Goal: Task Accomplishment & Management: Use online tool/utility

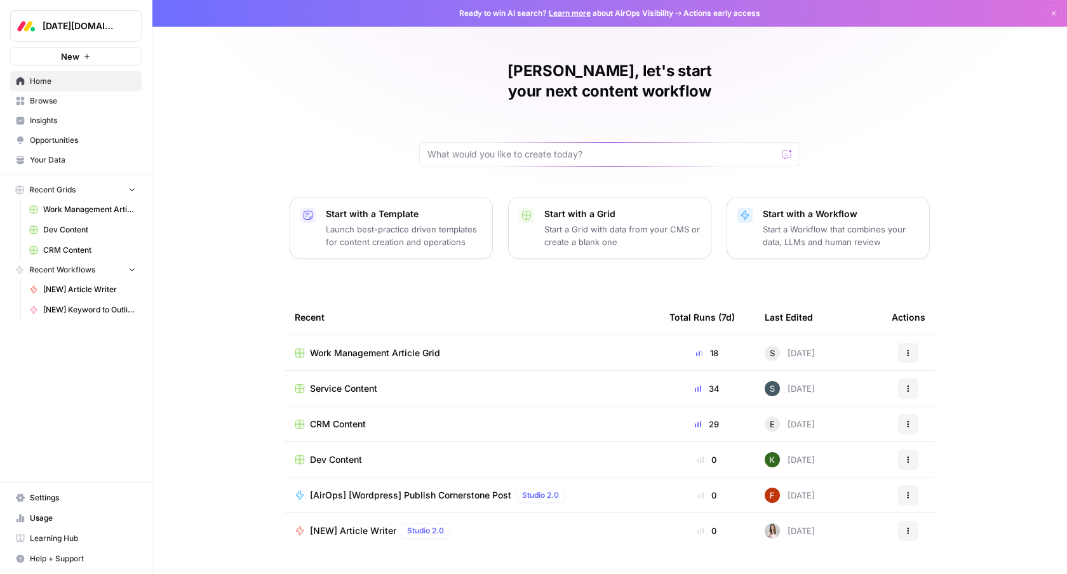
click at [51, 118] on span "Insights" at bounding box center [83, 120] width 106 height 11
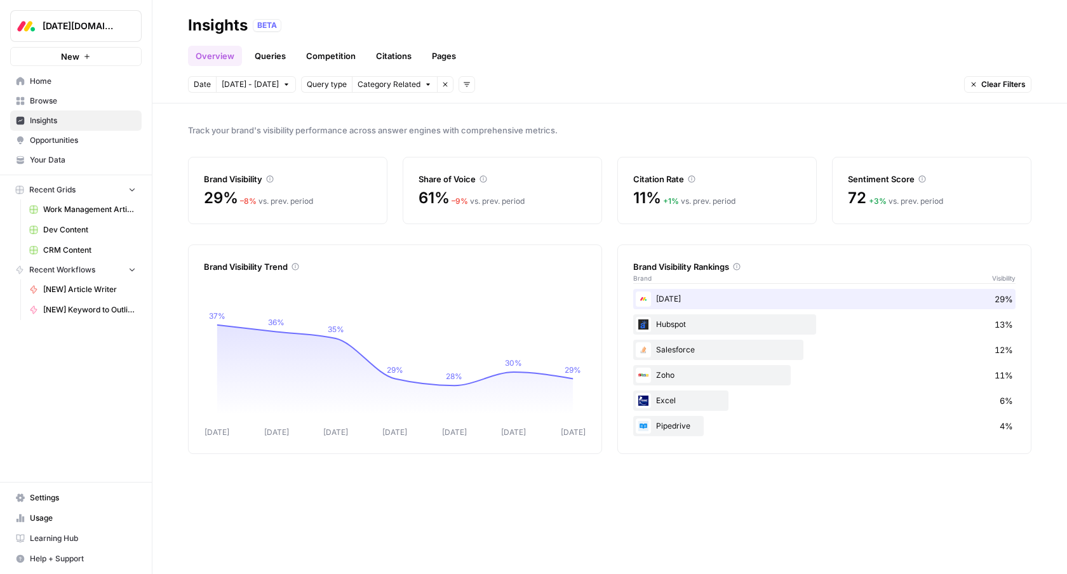
click at [71, 140] on span "Opportunities" at bounding box center [83, 140] width 106 height 11
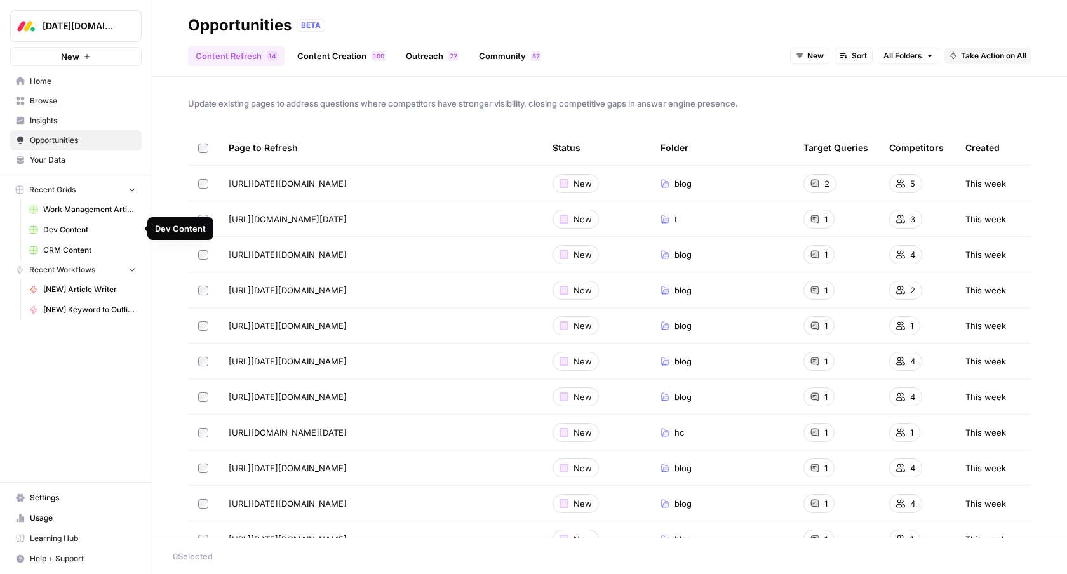
click at [97, 213] on span "Work Management Article Grid" at bounding box center [89, 209] width 93 height 11
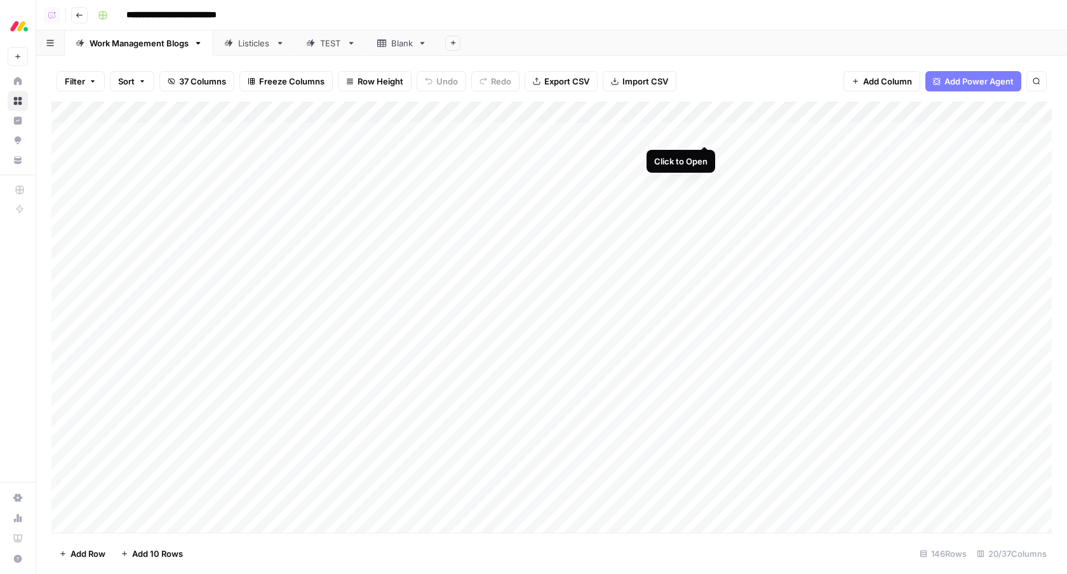
click at [704, 137] on div "Add Column" at bounding box center [551, 318] width 1001 height 432
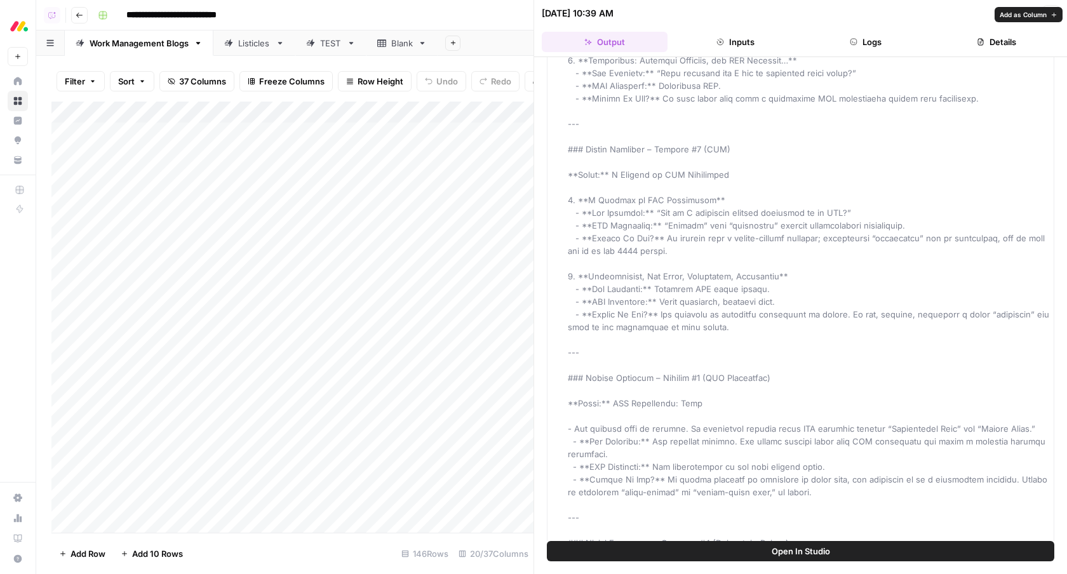
scroll to position [1099, 0]
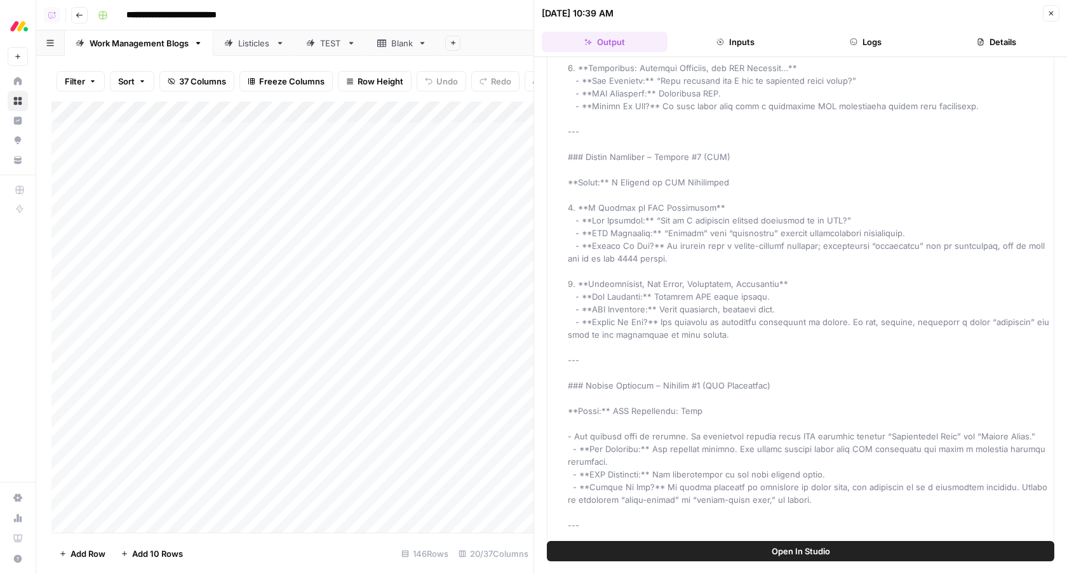
click at [1051, 13] on icon "button" at bounding box center [1052, 14] width 8 height 8
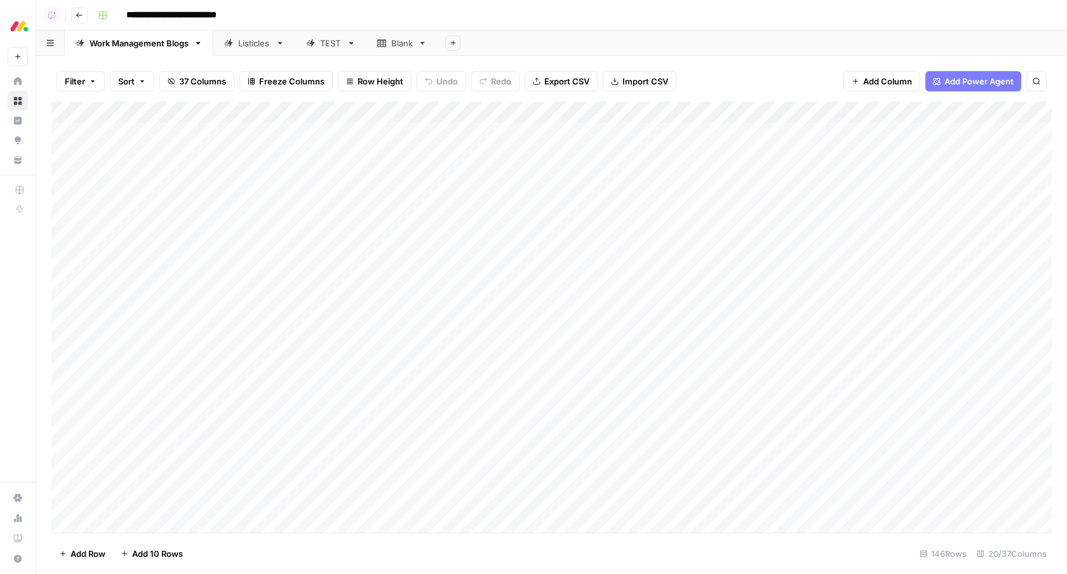
click at [700, 114] on div "Add Column" at bounding box center [551, 318] width 1001 height 432
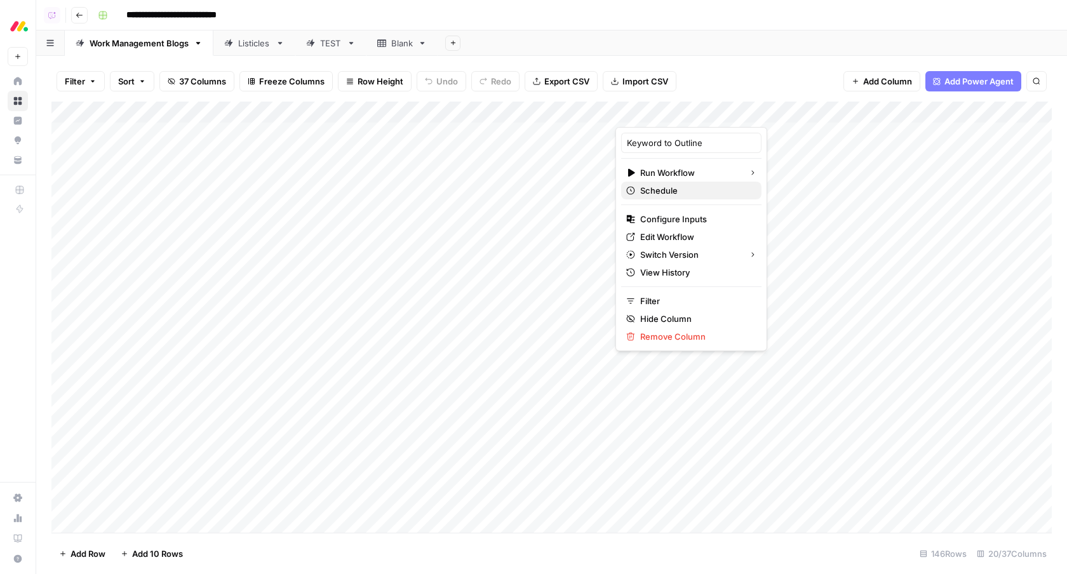
click at [673, 189] on span "Schedule" at bounding box center [695, 190] width 111 height 13
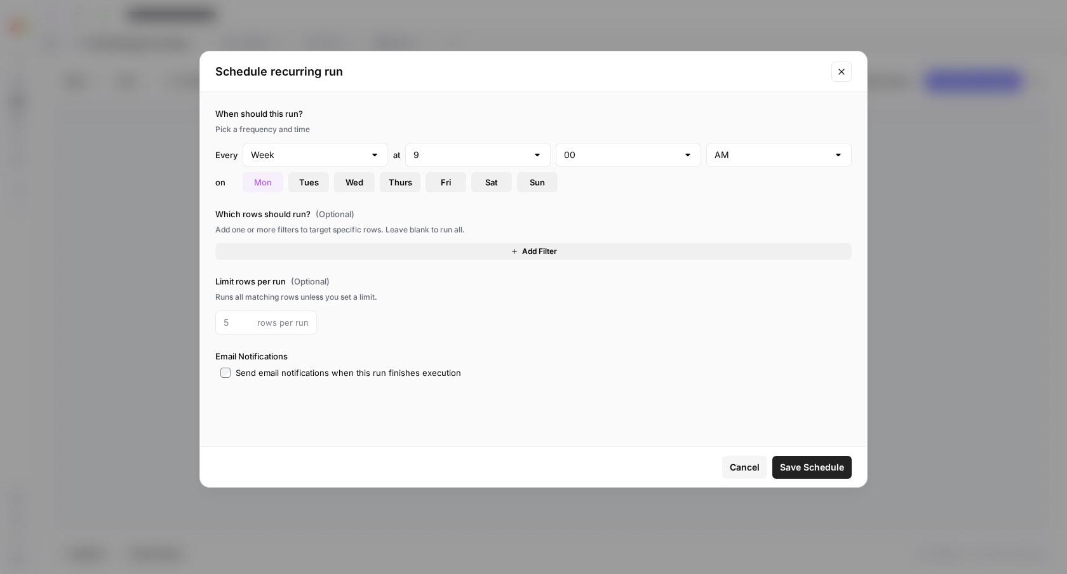
click at [845, 75] on icon "Close modal" at bounding box center [842, 72] width 10 height 10
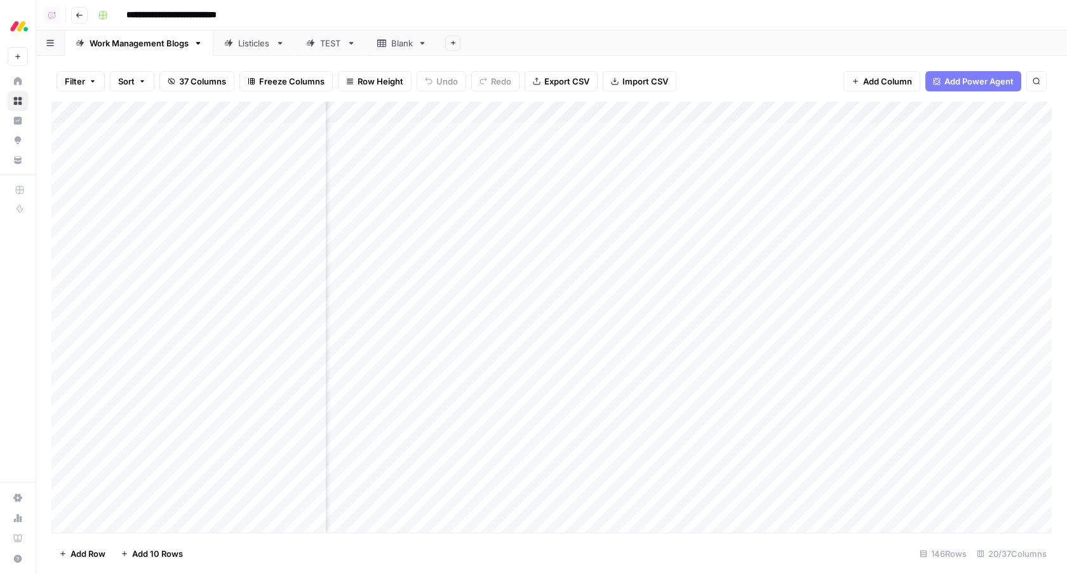
scroll to position [0, 1158]
click at [794, 135] on div "Add Column" at bounding box center [551, 318] width 1001 height 432
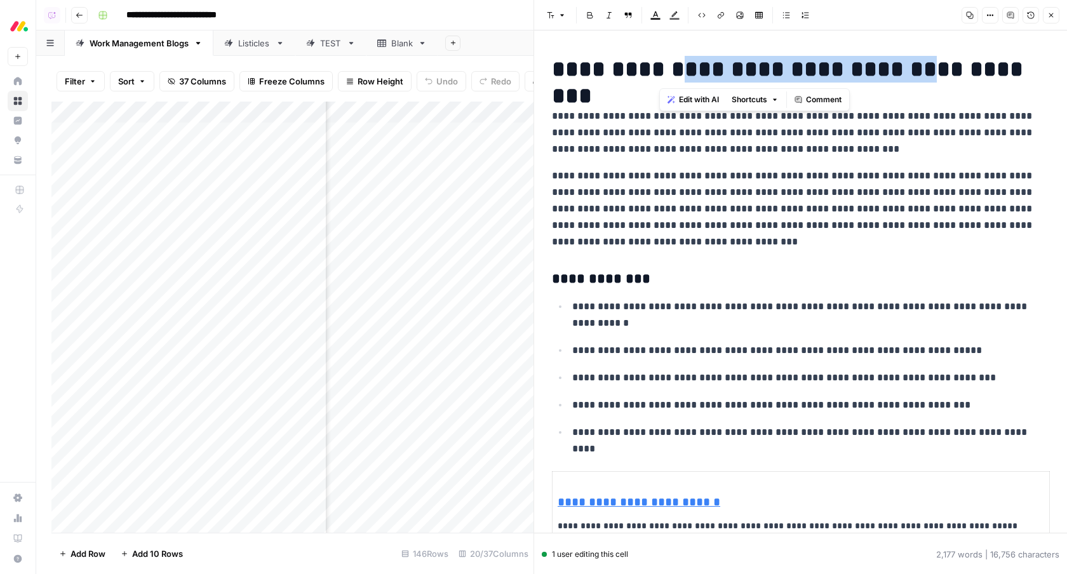
drag, startPoint x: 664, startPoint y: 69, endPoint x: 910, endPoint y: 71, distance: 245.9
click at [910, 71] on h1 "**********" at bounding box center [800, 69] width 497 height 27
copy h1 "**********"
